Goal: Task Accomplishment & Management: Use online tool/utility

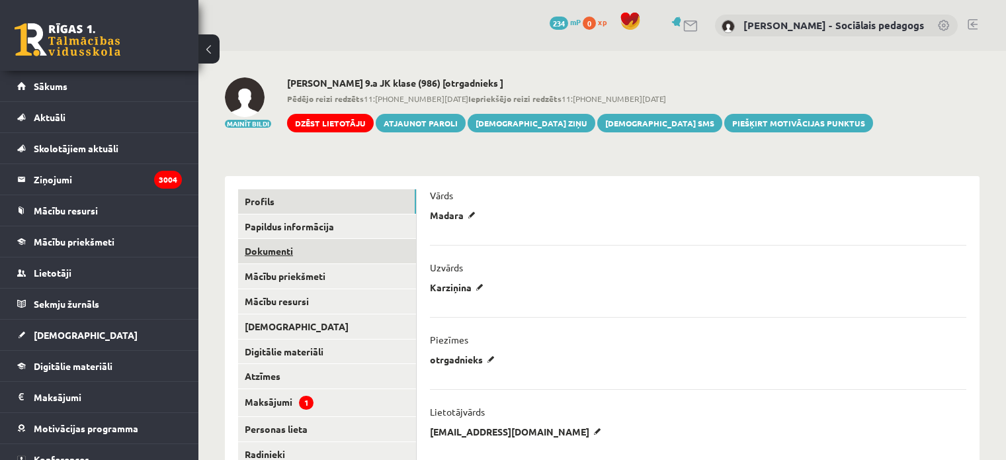
scroll to position [254, 0]
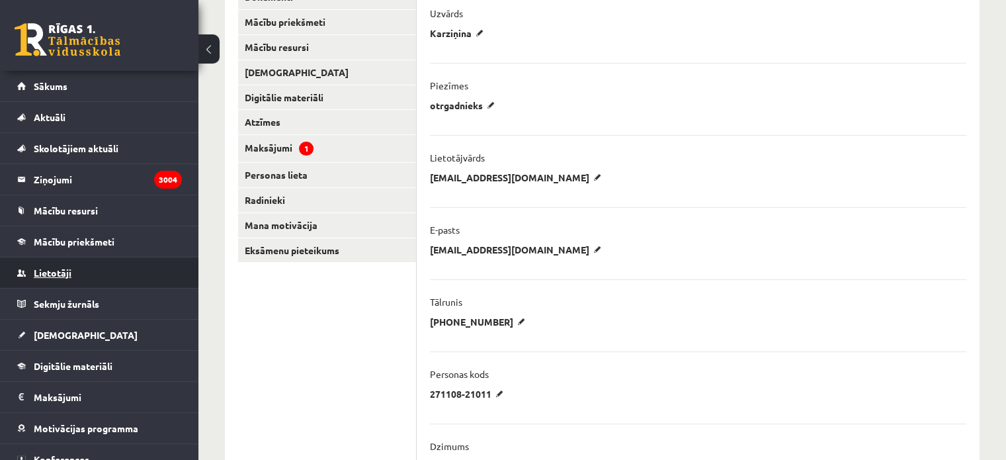
click at [106, 269] on link "Lietotāji" at bounding box center [99, 272] width 165 height 30
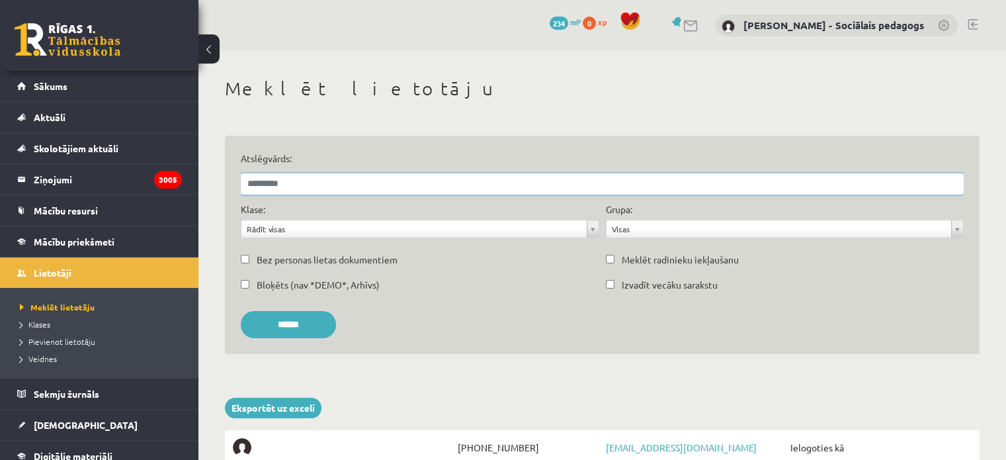
click at [316, 181] on input "Atslēgvārds:" at bounding box center [602, 183] width 723 height 21
type input "****"
click at [241, 311] on input "******" at bounding box center [288, 324] width 95 height 27
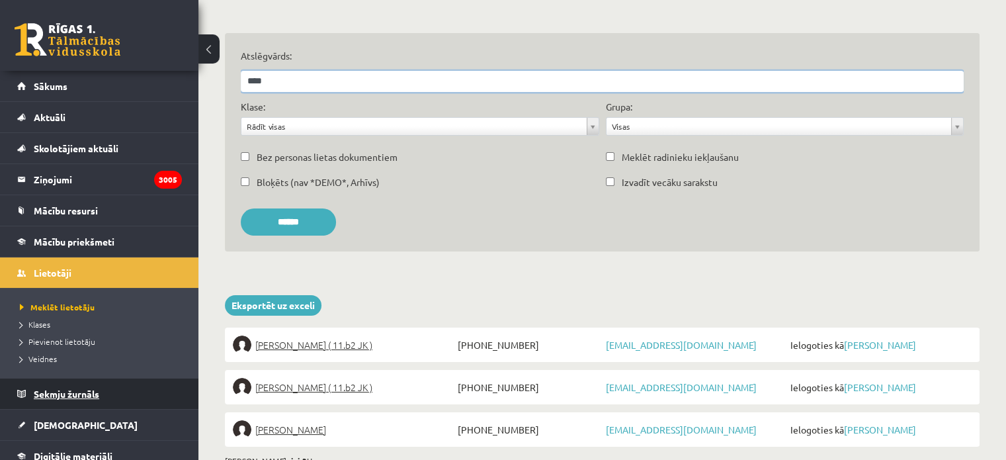
scroll to position [319, 0]
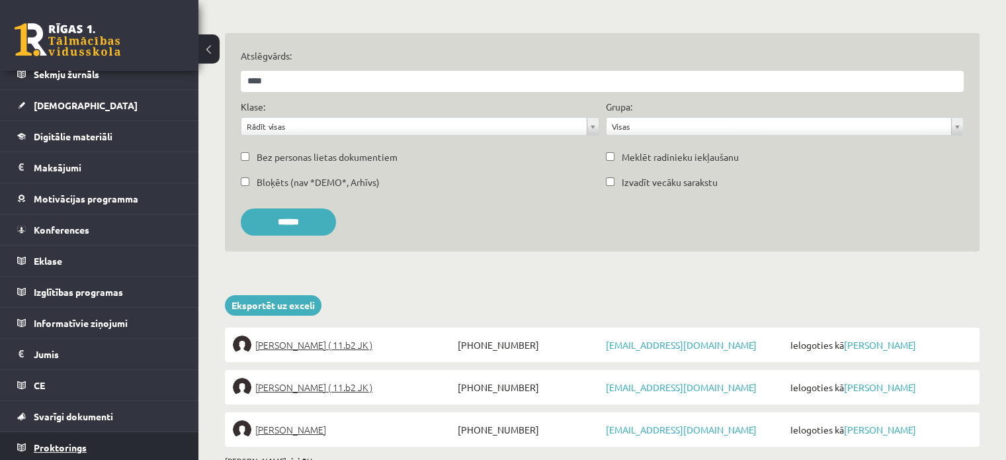
click at [136, 446] on link "Proktorings" at bounding box center [99, 447] width 165 height 30
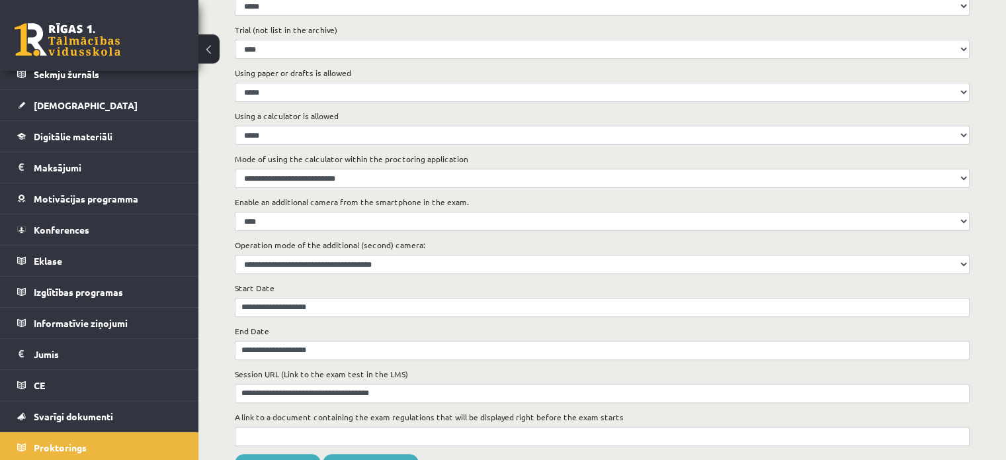
scroll to position [445, 0]
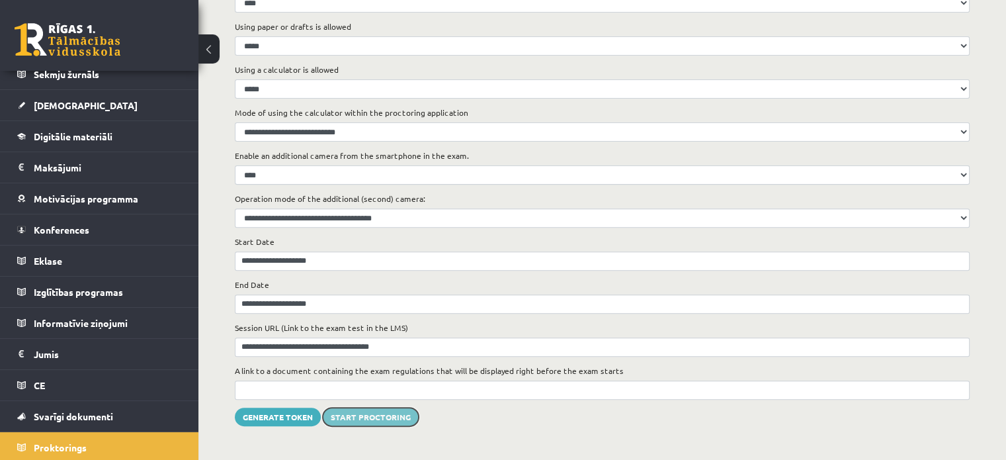
click at [380, 416] on button "Start proctoring" at bounding box center [371, 416] width 96 height 19
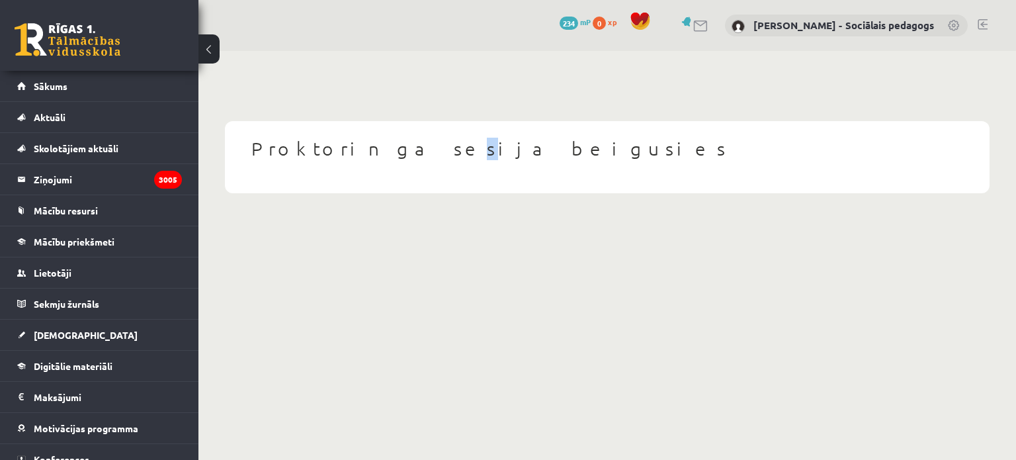
drag, startPoint x: 0, startPoint y: 0, endPoint x: 371, endPoint y: 142, distance: 397.4
click at [371, 142] on body "0 Dāvanas 234 mP 0 xp Dagnija Gaubšteina - Sociālais pedagogs Sākums Aktuāli Kā…" at bounding box center [508, 230] width 1016 height 460
click at [341, 300] on body "0 Dāvanas 234 mP 0 xp Dagnija Gaubšteina - Sociālais pedagogs Sākums Aktuāli Kā…" at bounding box center [508, 230] width 1016 height 460
click at [56, 279] on link "Lietotāji" at bounding box center [99, 272] width 165 height 30
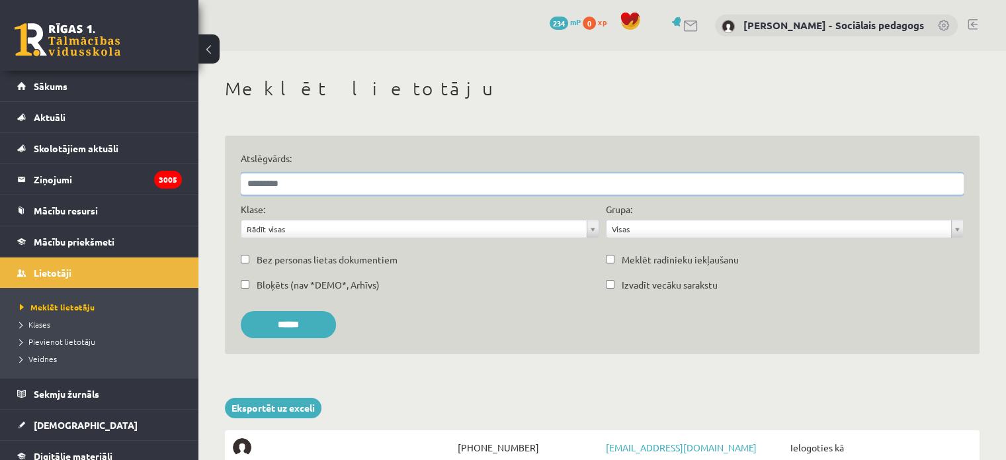
click at [339, 178] on input "Atslēgvārds:" at bounding box center [602, 183] width 723 height 21
type input "****"
click at [241, 311] on input "******" at bounding box center [288, 324] width 95 height 27
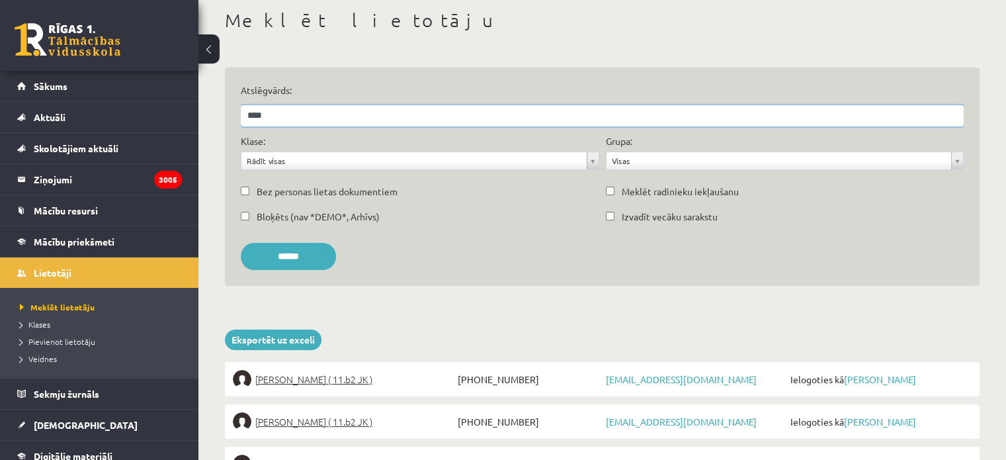
scroll to position [69, 0]
click at [868, 378] on link "[PERSON_NAME]" at bounding box center [880, 378] width 72 height 12
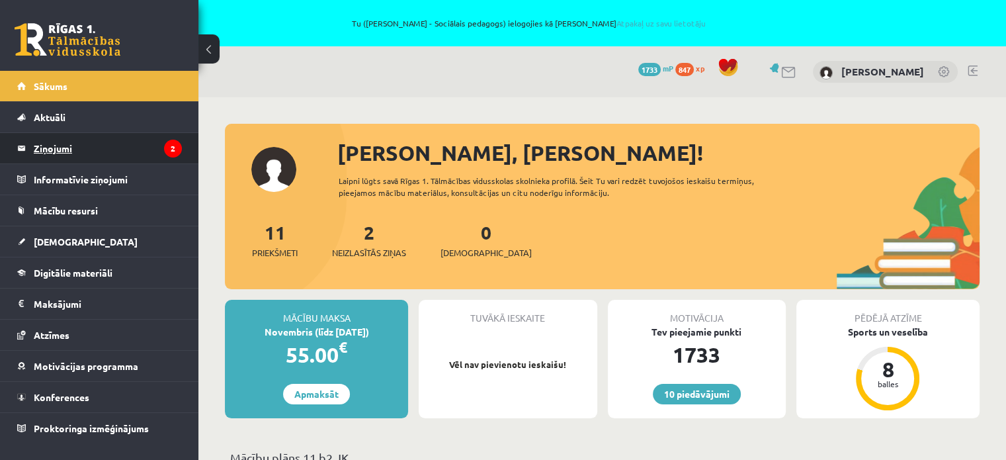
click at [42, 142] on legend "Ziņojumi 2" at bounding box center [108, 148] width 148 height 30
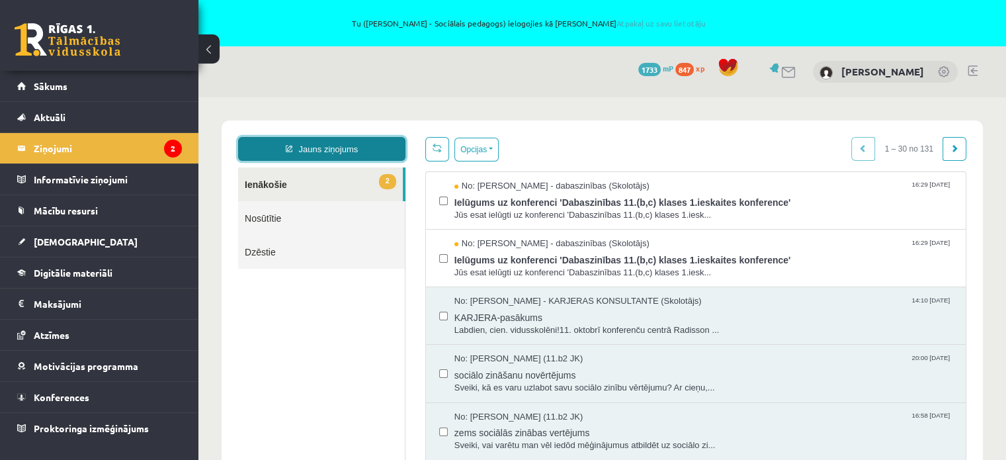
click at [319, 149] on link "Jauns ziņojums" at bounding box center [321, 149] width 167 height 24
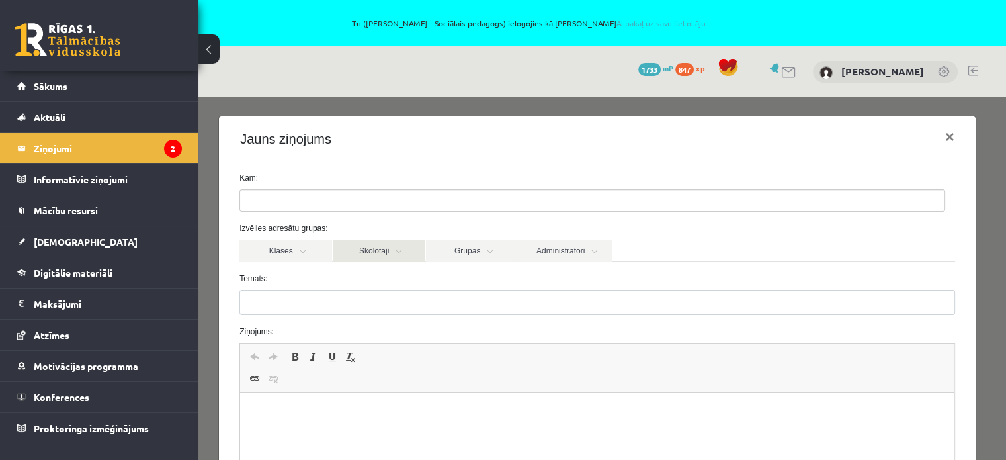
click at [375, 246] on link "Skolotāji" at bounding box center [379, 250] width 93 height 22
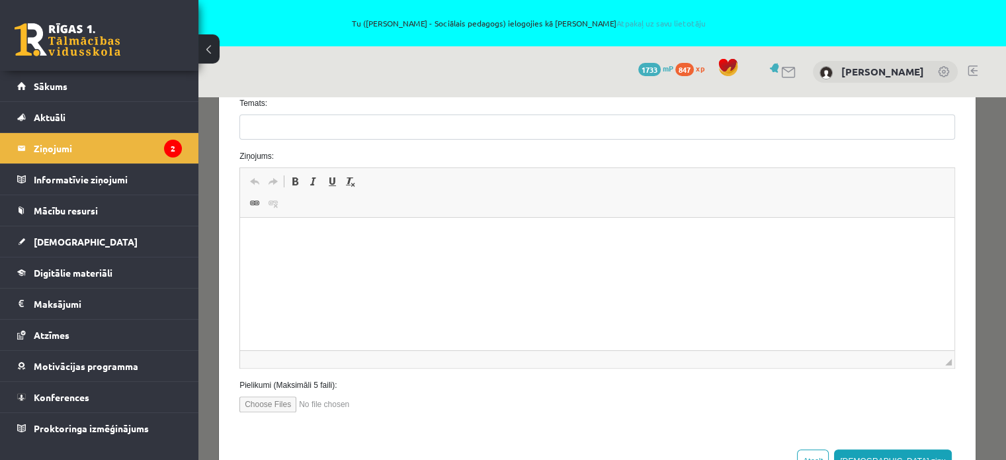
scroll to position [46, 0]
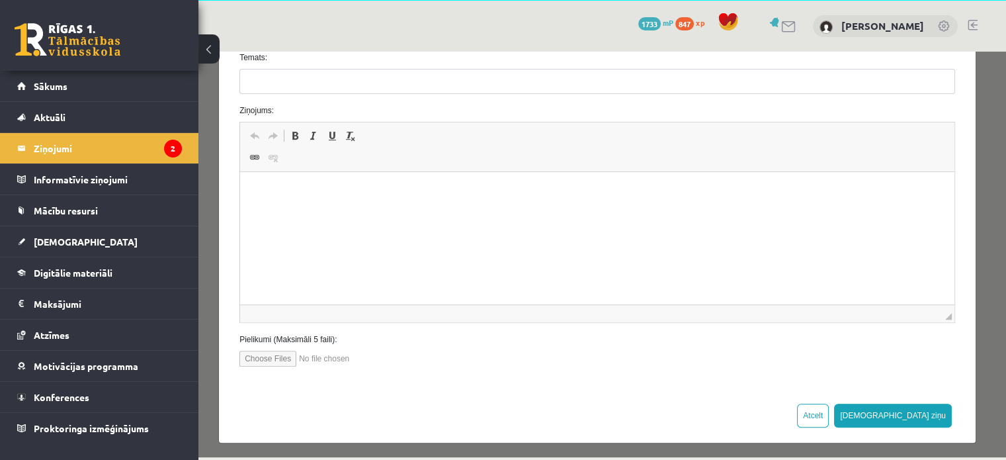
click at [863, 398] on div "Atcelt Sūtīt ziņu" at bounding box center [597, 415] width 757 height 54
drag, startPoint x: 894, startPoint y: 417, endPoint x: 882, endPoint y: 413, distance: 11.9
click at [882, 413] on div "Atcelt Sūtīt ziņu" at bounding box center [597, 415] width 757 height 54
click at [829, 413] on button "Atcelt" at bounding box center [813, 415] width 32 height 24
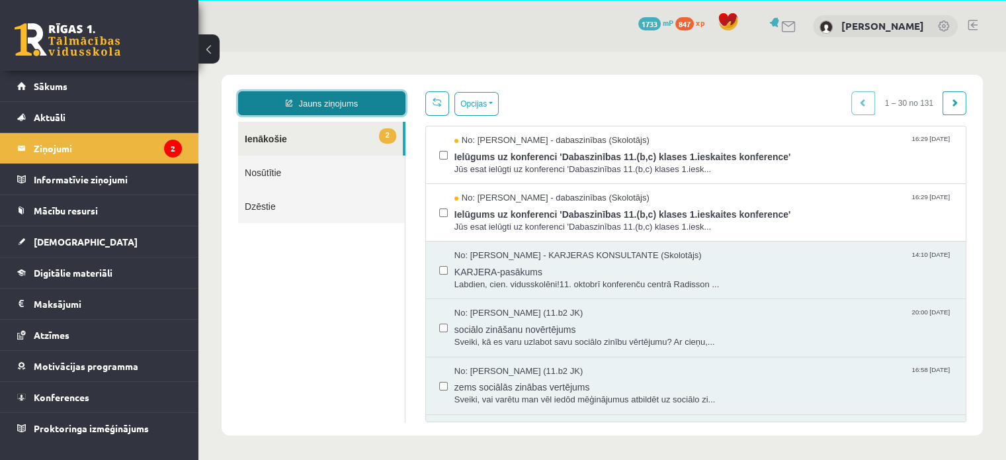
scroll to position [0, 0]
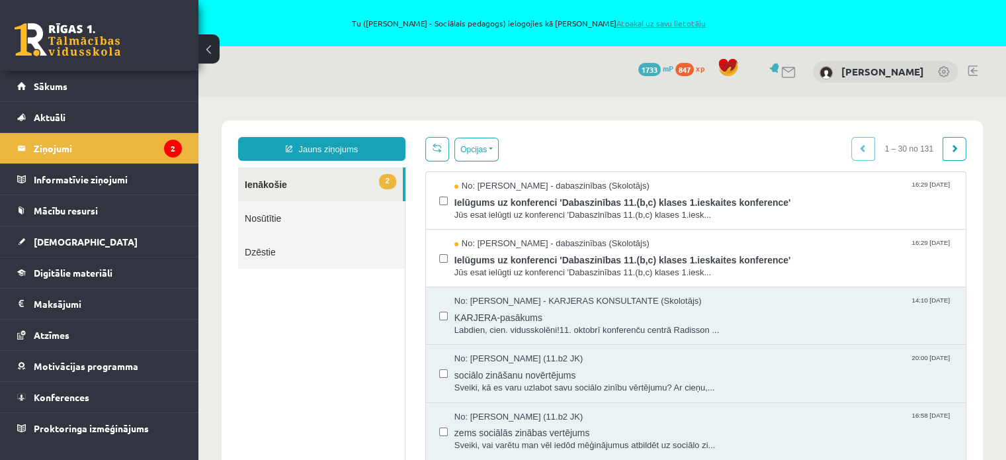
click at [628, 21] on link "Atpakaļ uz savu lietotāju" at bounding box center [660, 23] width 89 height 11
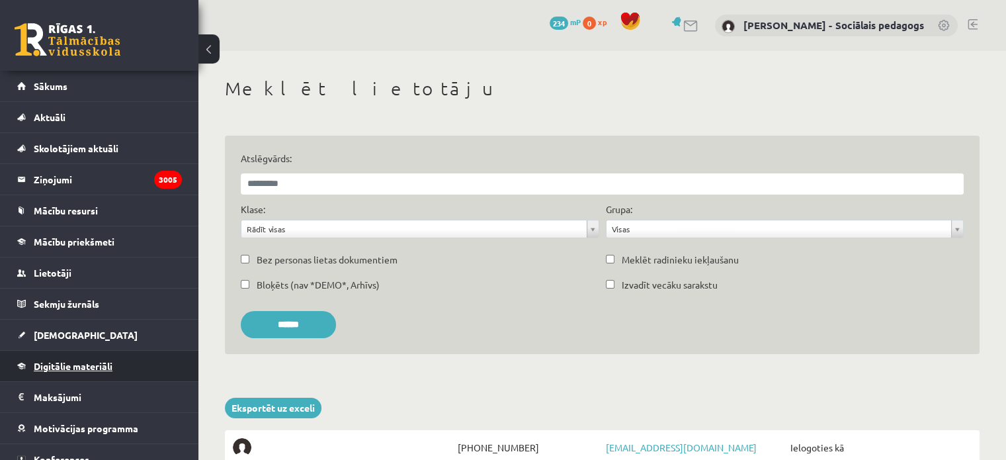
scroll to position [230, 0]
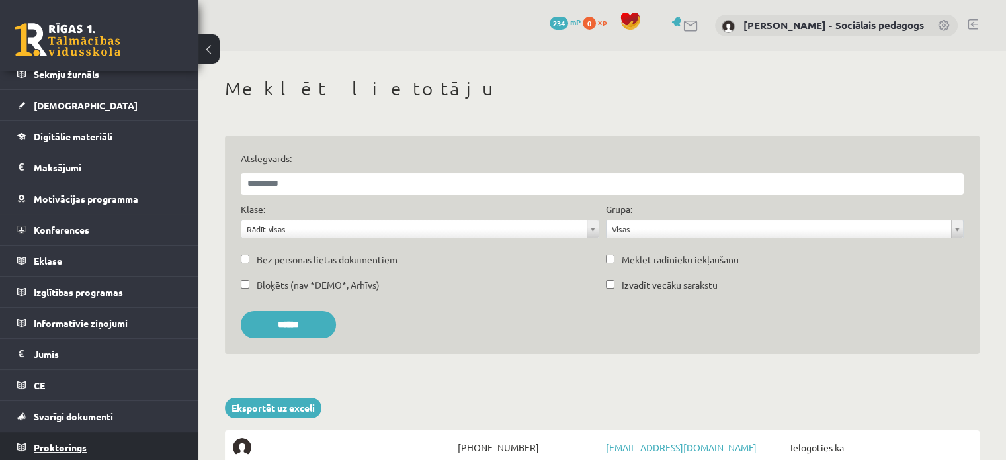
click at [112, 448] on link "Proktorings" at bounding box center [99, 447] width 165 height 30
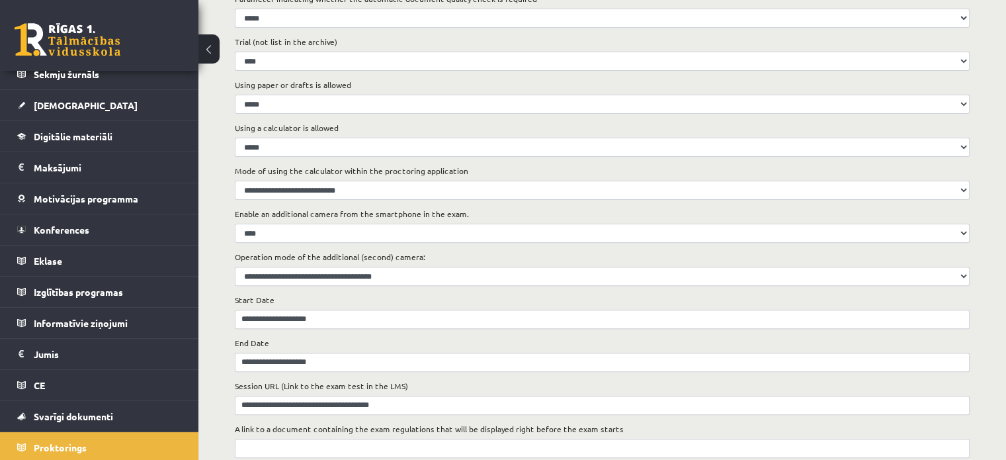
scroll to position [445, 0]
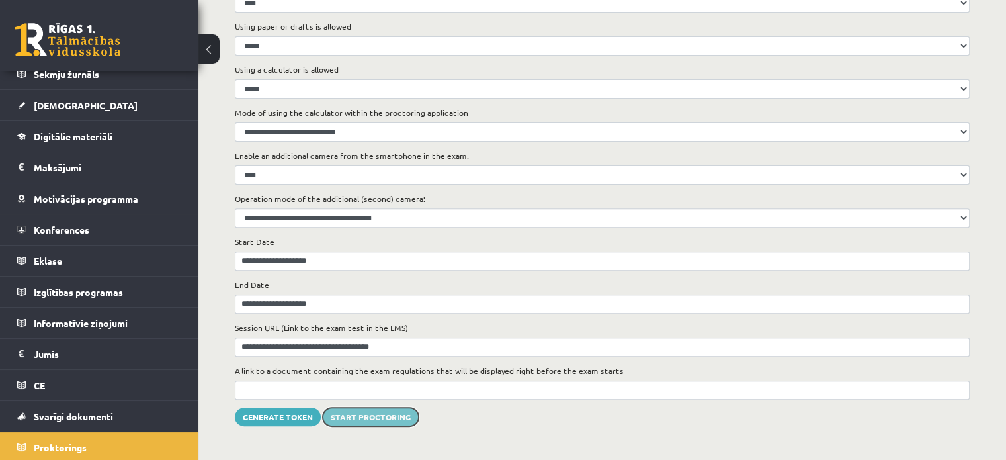
click at [376, 411] on button "Start proctoring" at bounding box center [371, 416] width 96 height 19
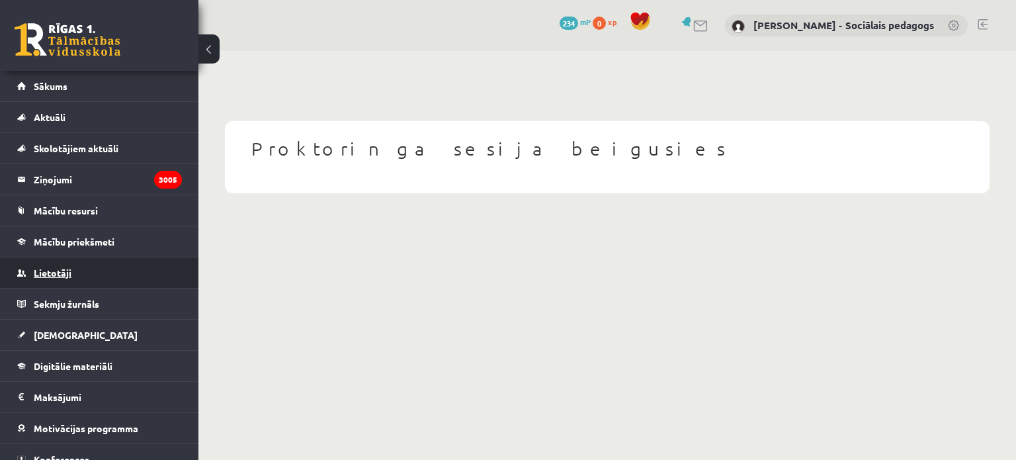
click at [65, 267] on span "Lietotāji" at bounding box center [53, 273] width 38 height 12
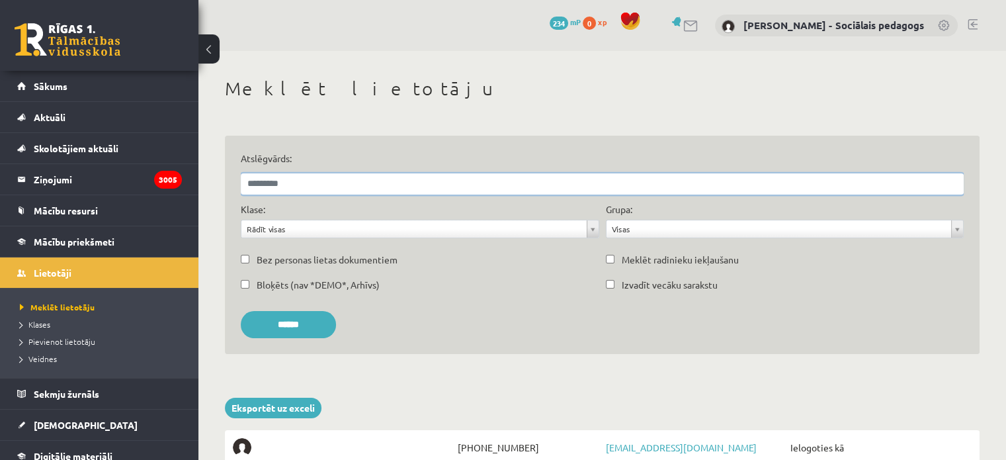
click at [294, 179] on input "Atslēgvārds:" at bounding box center [602, 183] width 723 height 21
type input "*******"
click at [241, 311] on input "******" at bounding box center [288, 324] width 95 height 27
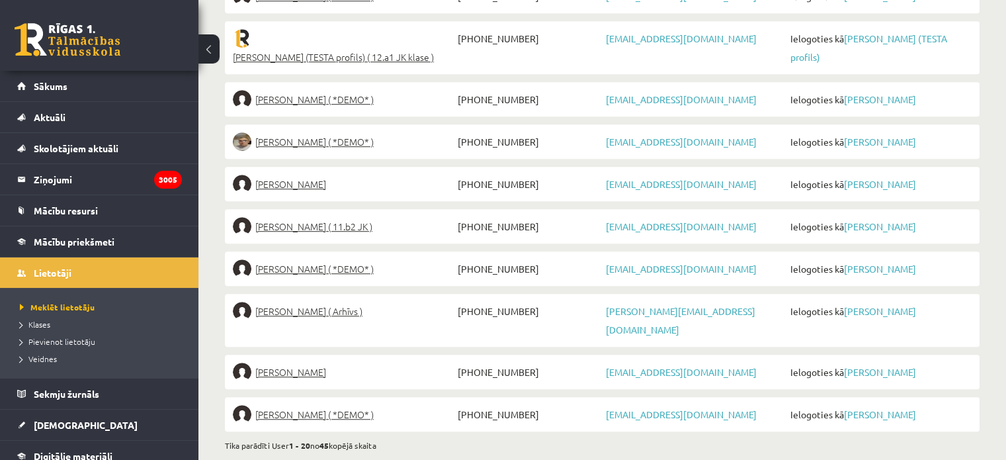
scroll to position [771, 0]
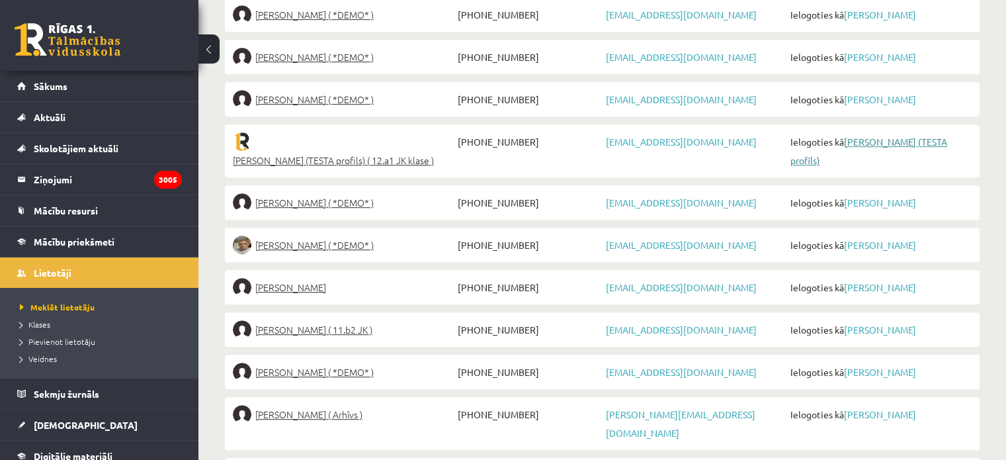
click at [889, 136] on link "Ivo Liepins (TESTA profils)" at bounding box center [868, 151] width 157 height 30
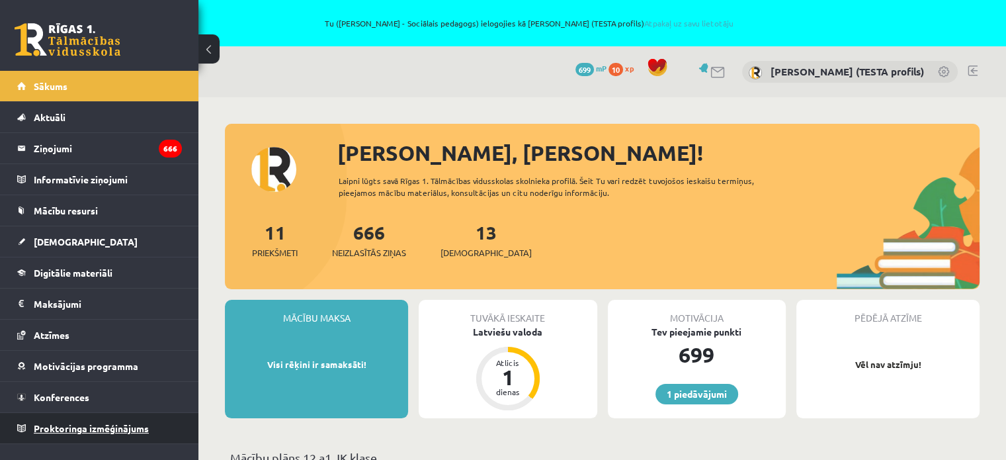
click at [58, 428] on span "Proktoringa izmēģinājums" at bounding box center [91, 428] width 115 height 12
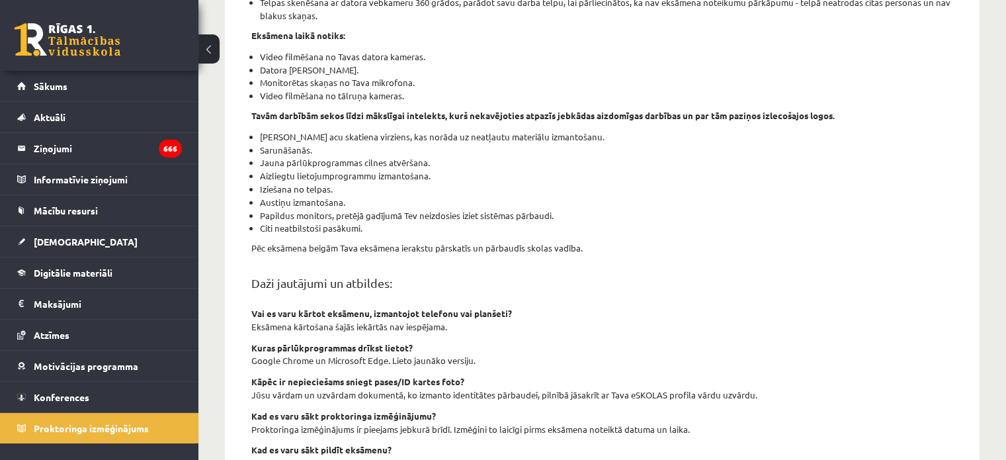
scroll to position [527, 0]
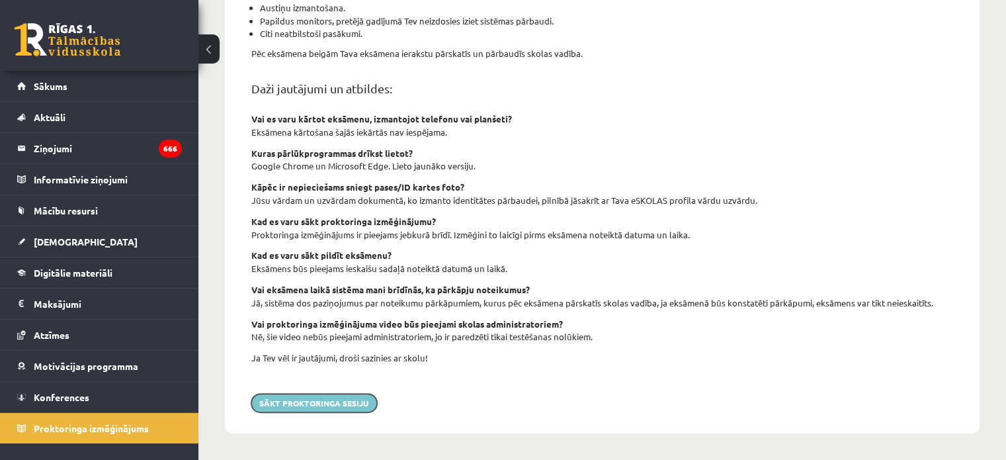
click at [314, 396] on button "Sākt proktoringa sesiju" at bounding box center [314, 403] width 126 height 19
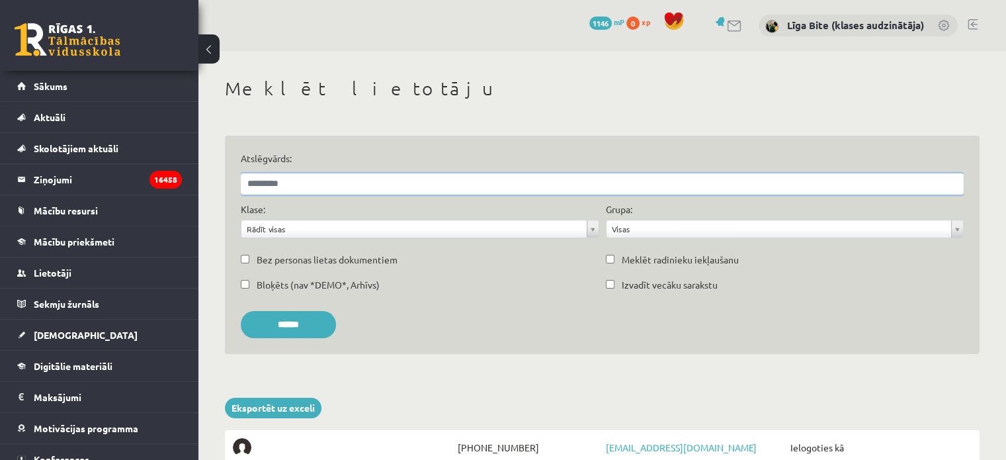
click at [445, 194] on input "Atslēgvārds:" at bounding box center [602, 183] width 723 height 21
type input "**********"
click at [241, 311] on input "******" at bounding box center [288, 324] width 95 height 27
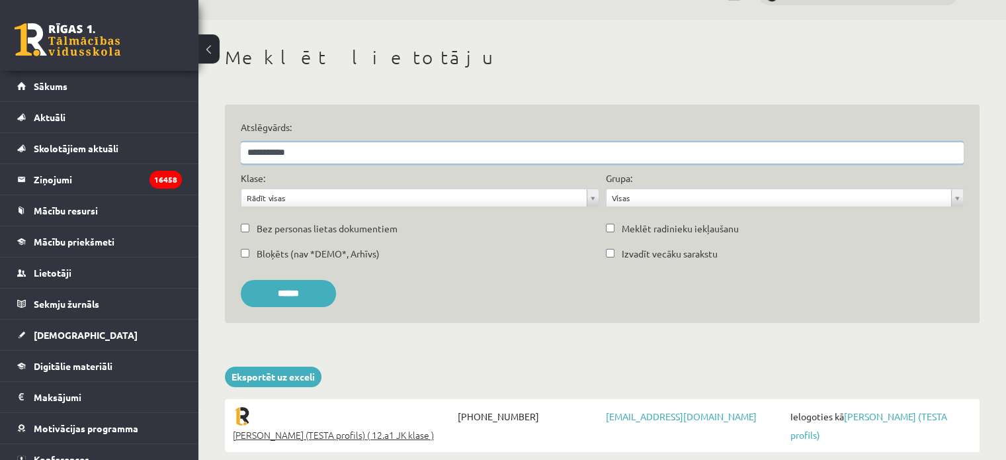
scroll to position [58, 0]
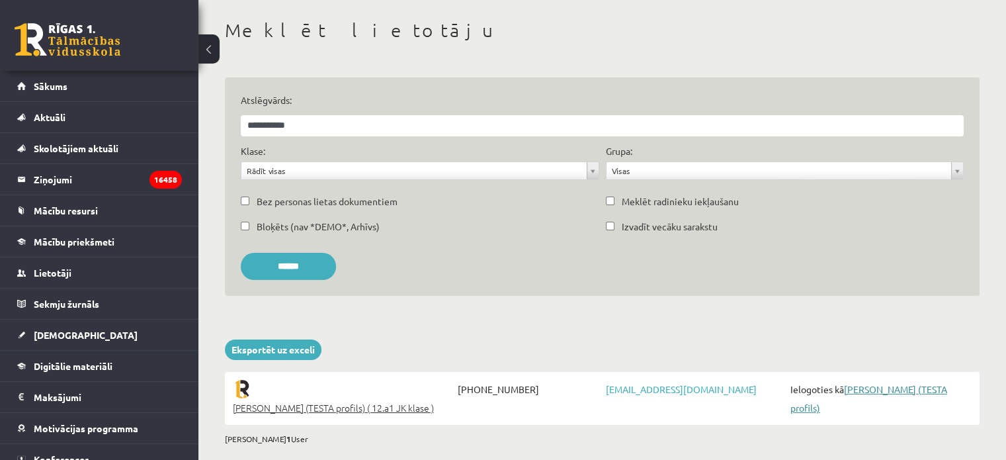
click at [898, 386] on link "[PERSON_NAME] (TESTA profils)" at bounding box center [868, 398] width 157 height 30
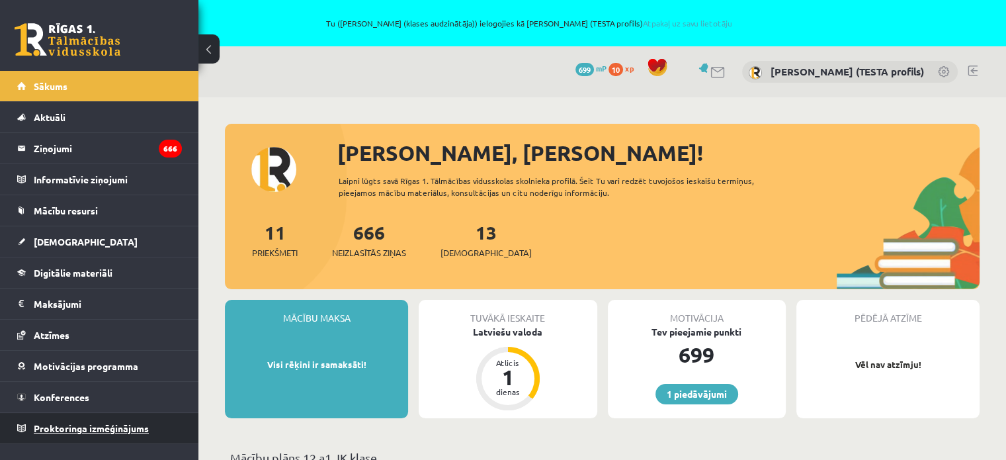
click at [115, 427] on span "Proktoringa izmēģinājums" at bounding box center [91, 428] width 115 height 12
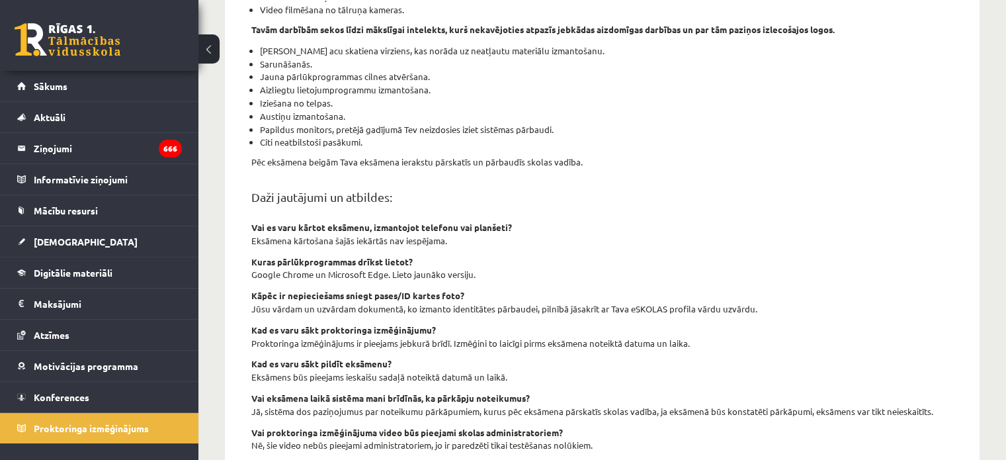
scroll to position [527, 0]
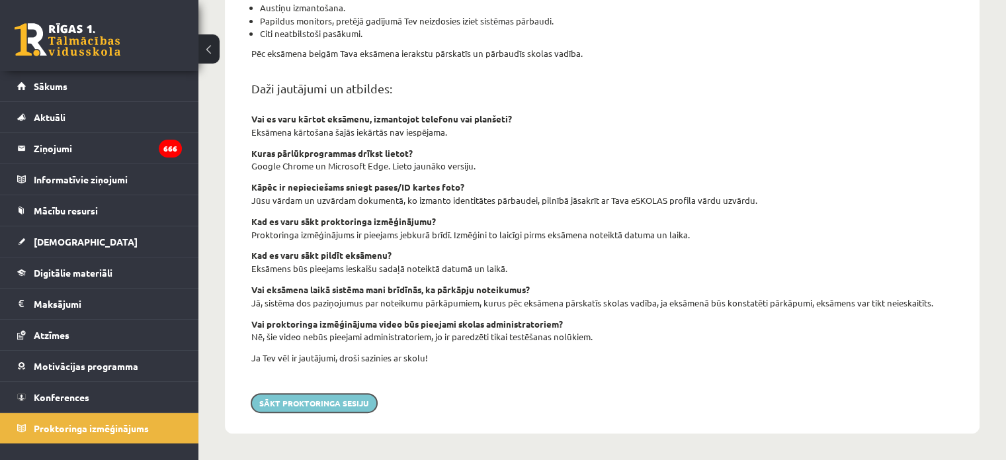
click at [353, 402] on button "Sākt proktoringa sesiju" at bounding box center [314, 403] width 126 height 19
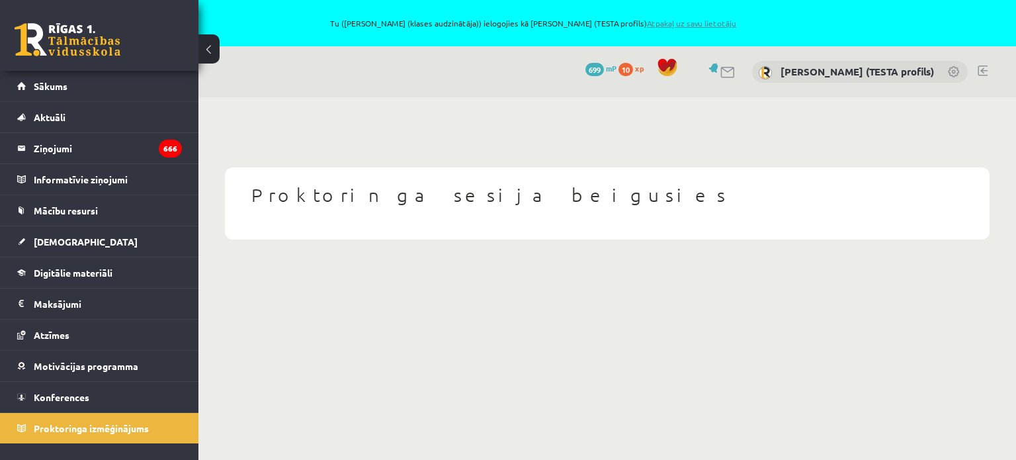
click at [673, 21] on link "Atpakaļ uz savu lietotāju" at bounding box center [691, 23] width 89 height 11
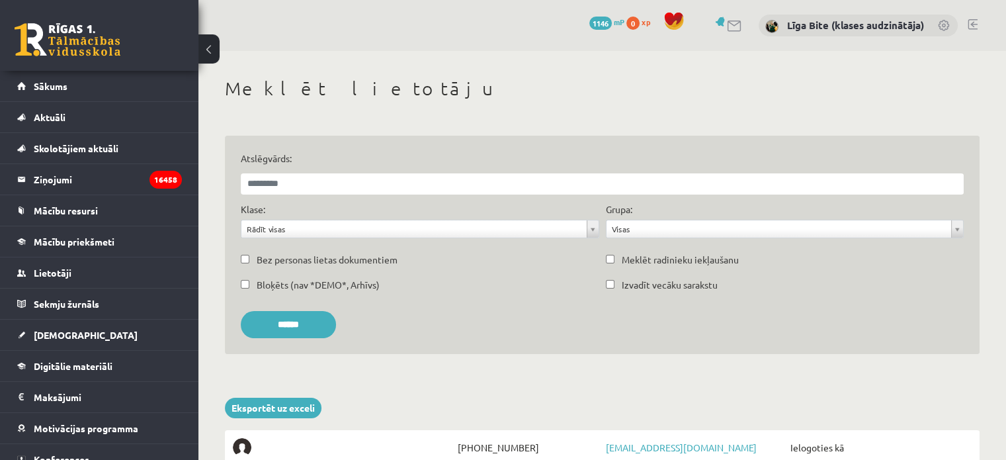
click at [972, 23] on link at bounding box center [973, 24] width 10 height 11
